Goal: Navigation & Orientation: Find specific page/section

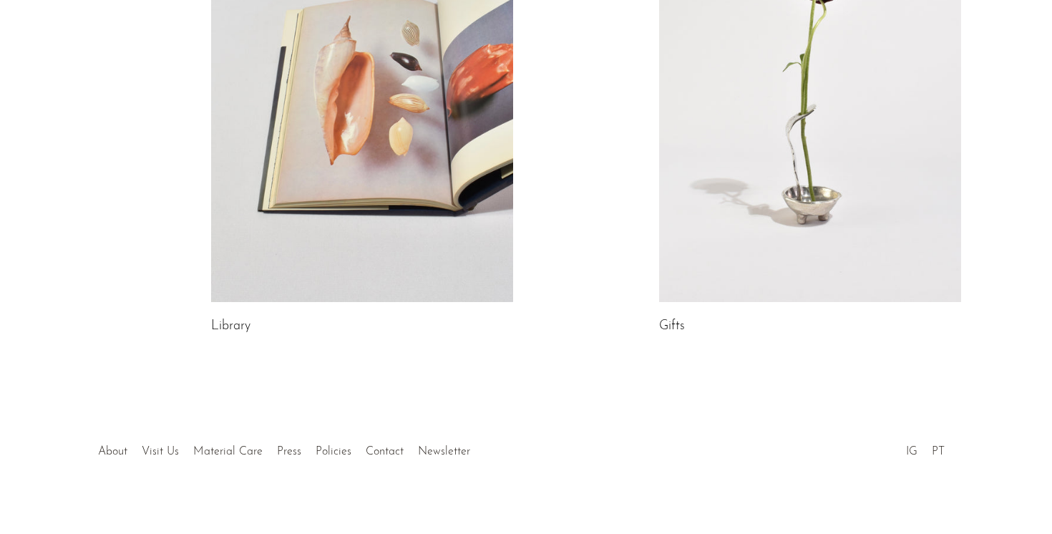
scroll to position [857, 0]
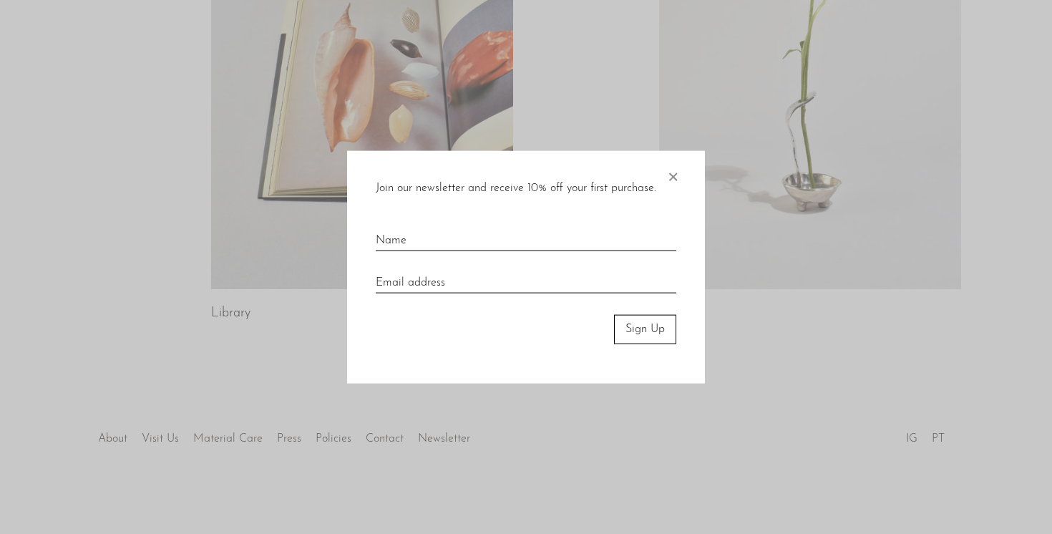
click at [671, 171] on span "×" at bounding box center [673, 174] width 14 height 46
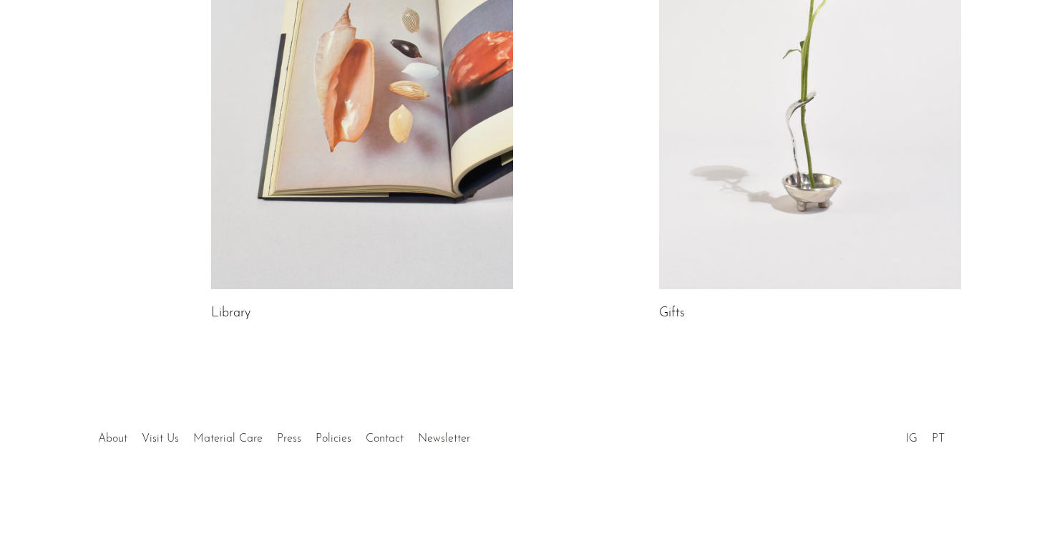
click at [114, 443] on link "About" at bounding box center [112, 438] width 29 height 11
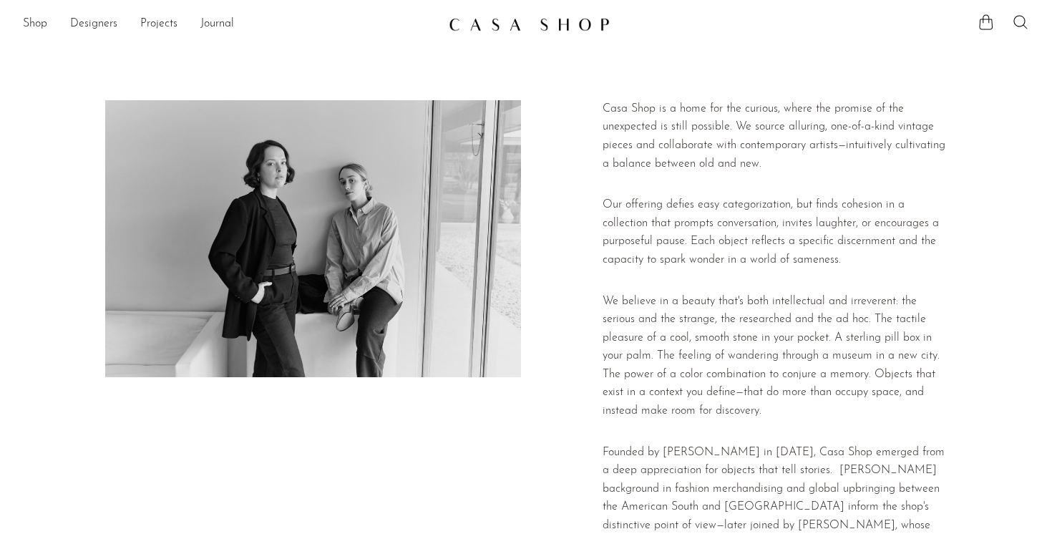
click at [534, 29] on img at bounding box center [529, 24] width 161 height 14
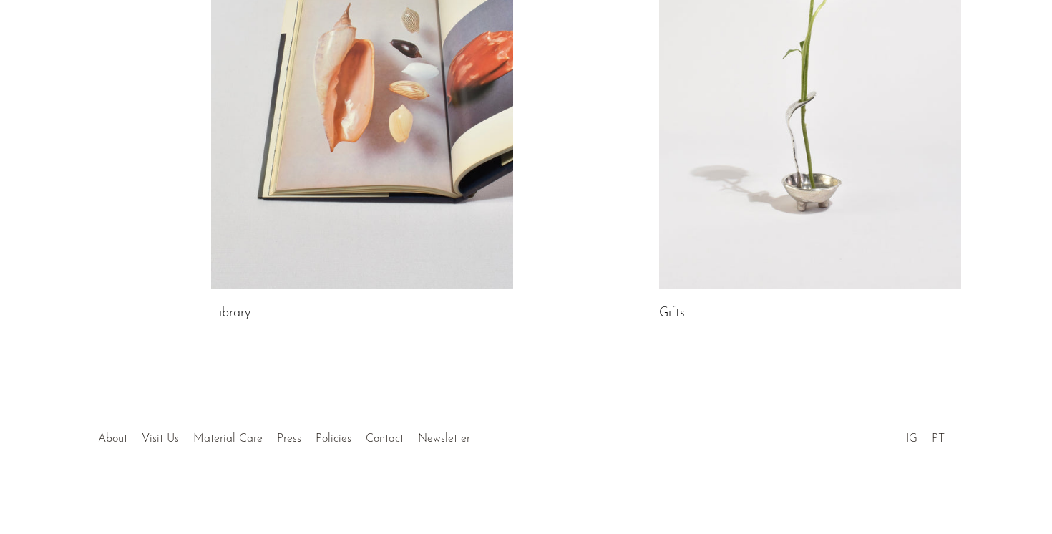
scroll to position [173, 0]
